Goal: Find contact information: Find contact information

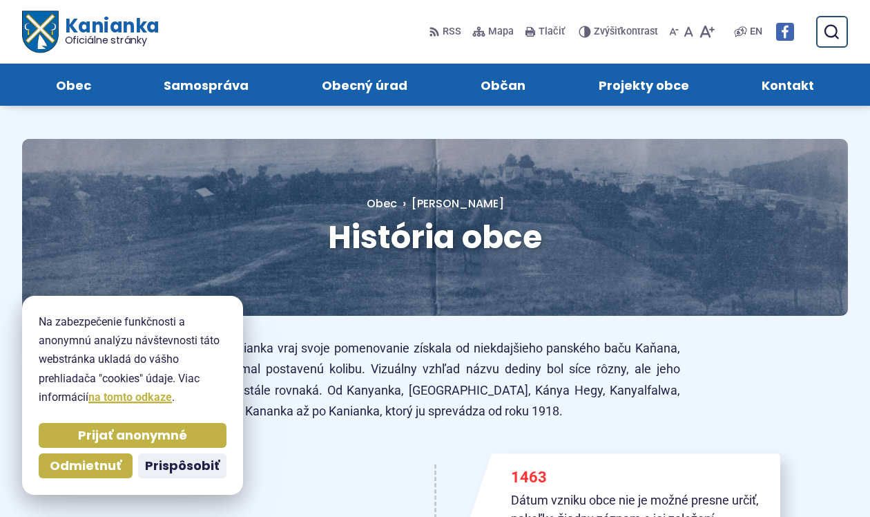
click at [798, 81] on span "Kontakt" at bounding box center [788, 85] width 52 height 42
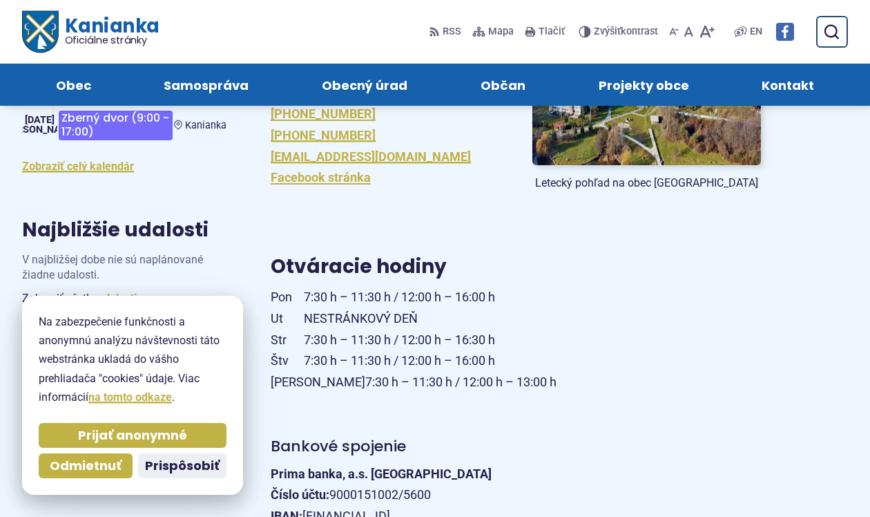
scroll to position [345, 0]
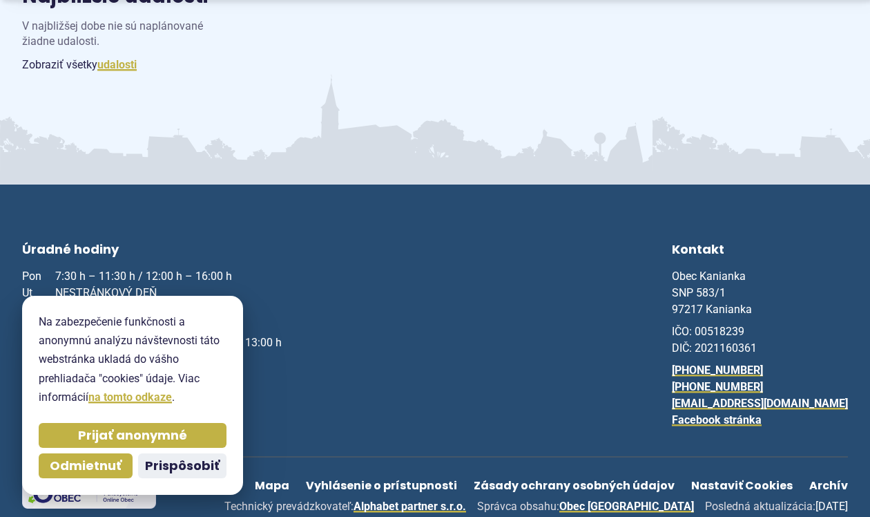
scroll to position [1277, 0]
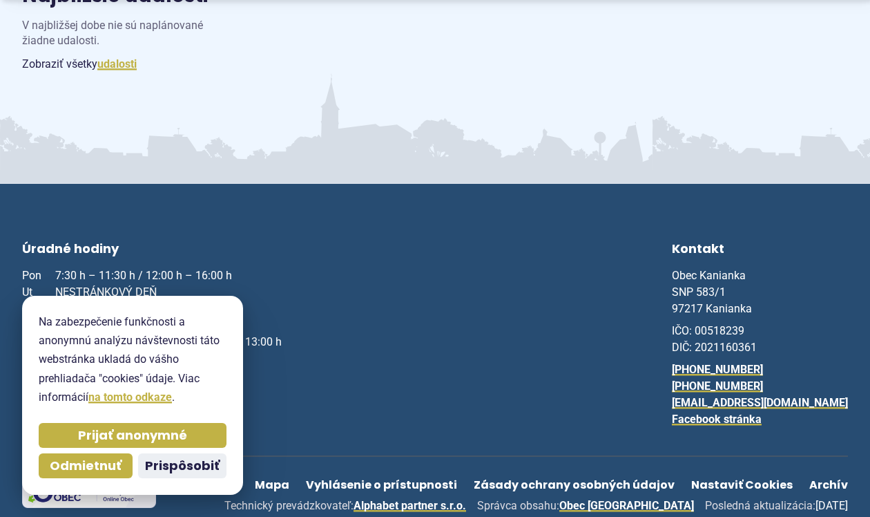
click at [66, 461] on span "Odmietnuť" at bounding box center [86, 466] width 72 height 16
